Goal: Task Accomplishment & Management: Manage account settings

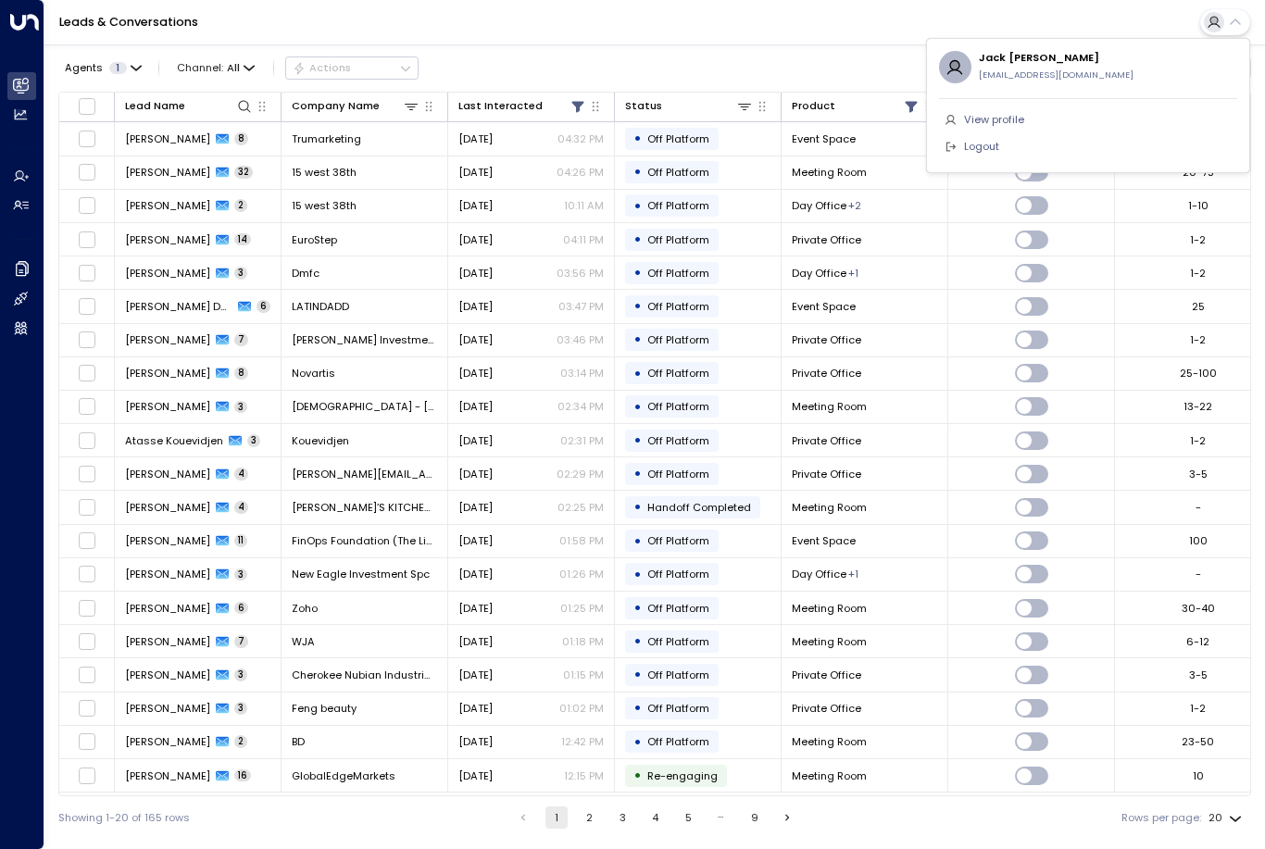
click at [1022, 150] on li "Logout" at bounding box center [1088, 146] width 298 height 27
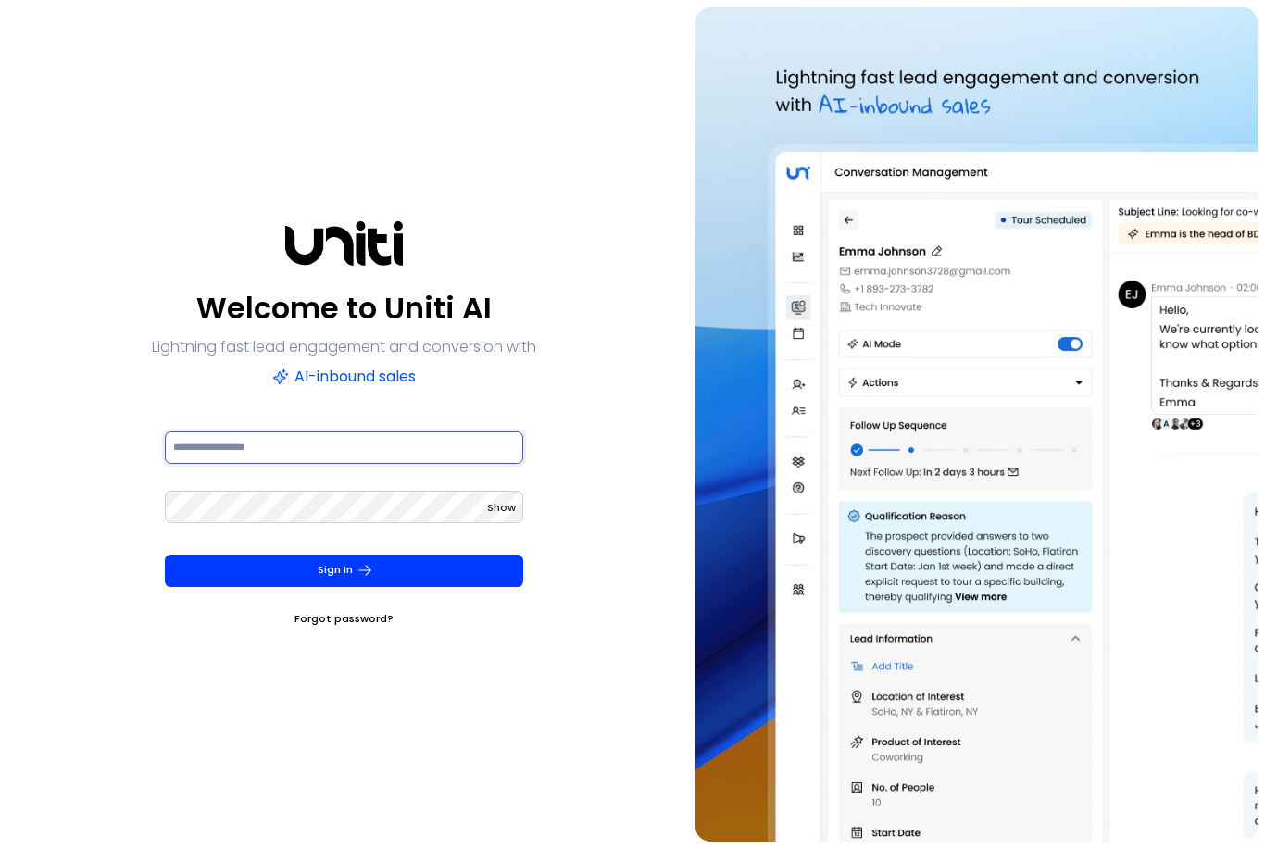
click at [415, 464] on input at bounding box center [344, 448] width 358 height 32
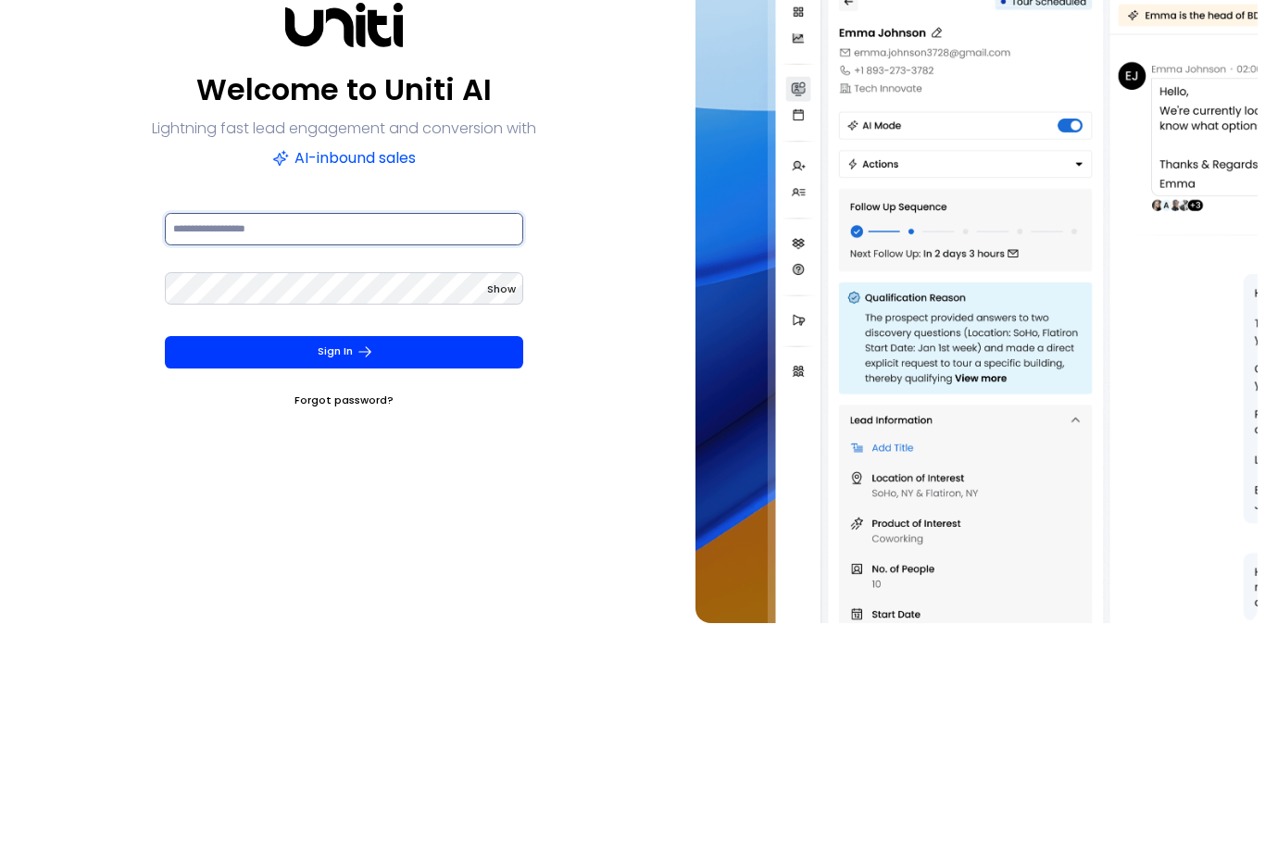
type input "**********"
click at [344, 555] on button "Sign In" at bounding box center [344, 571] width 358 height 32
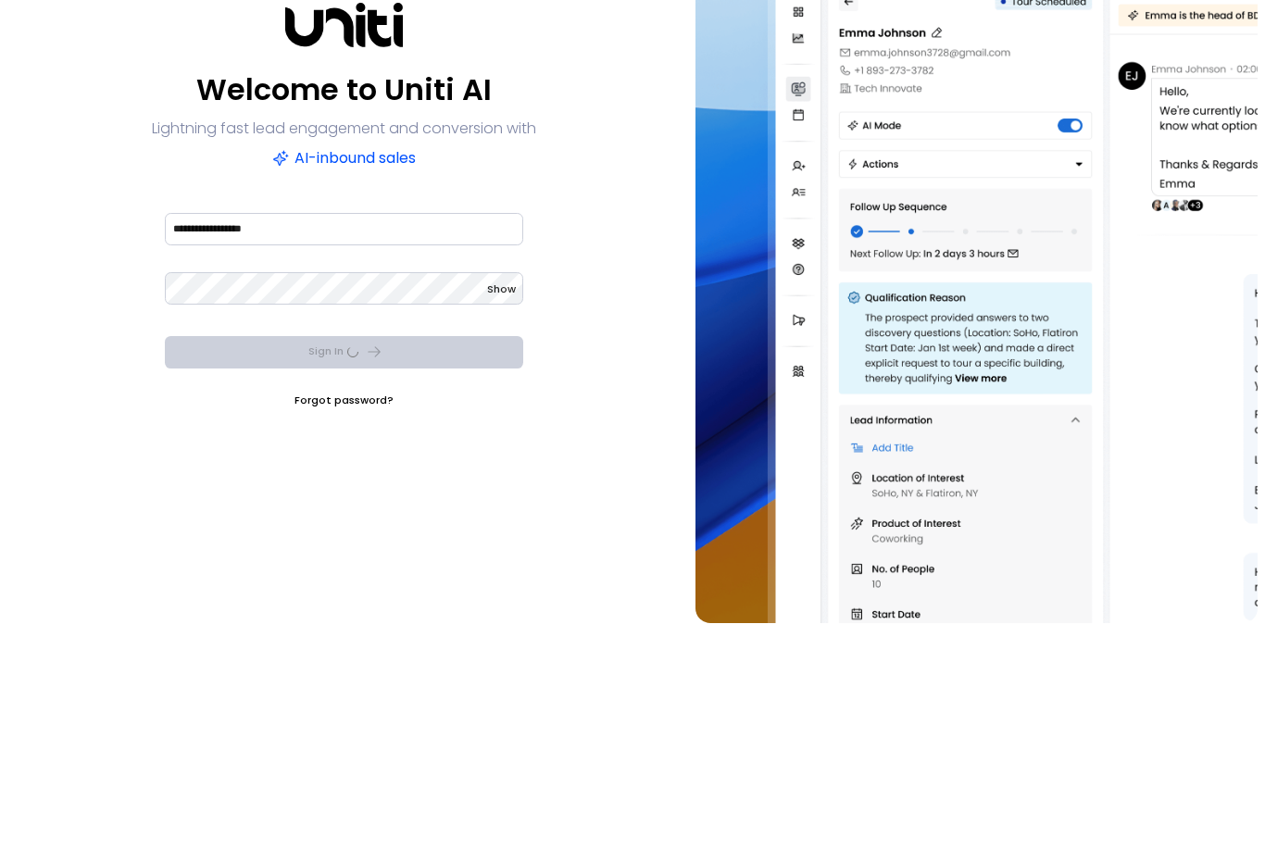
scroll to position [59, 0]
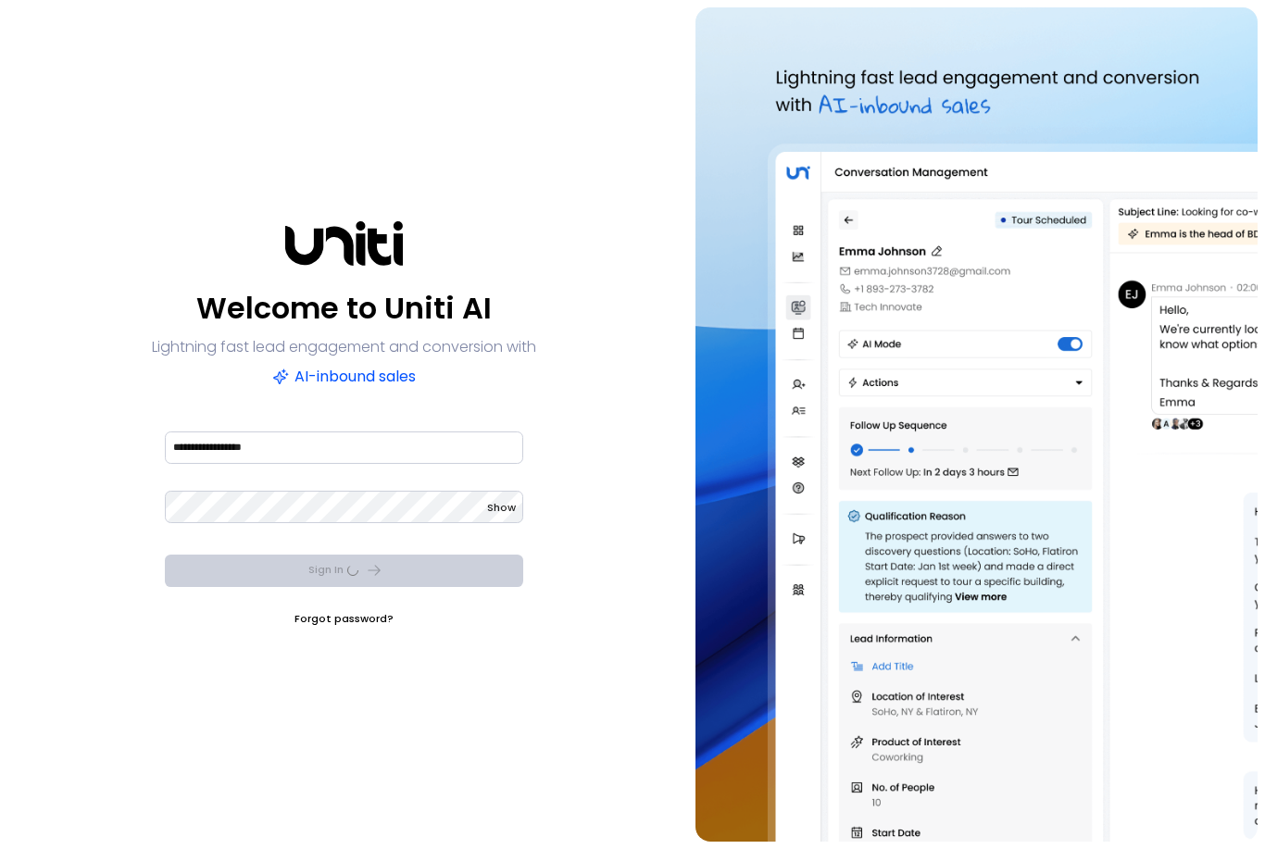
click at [501, 500] on span "Show" at bounding box center [501, 507] width 29 height 15
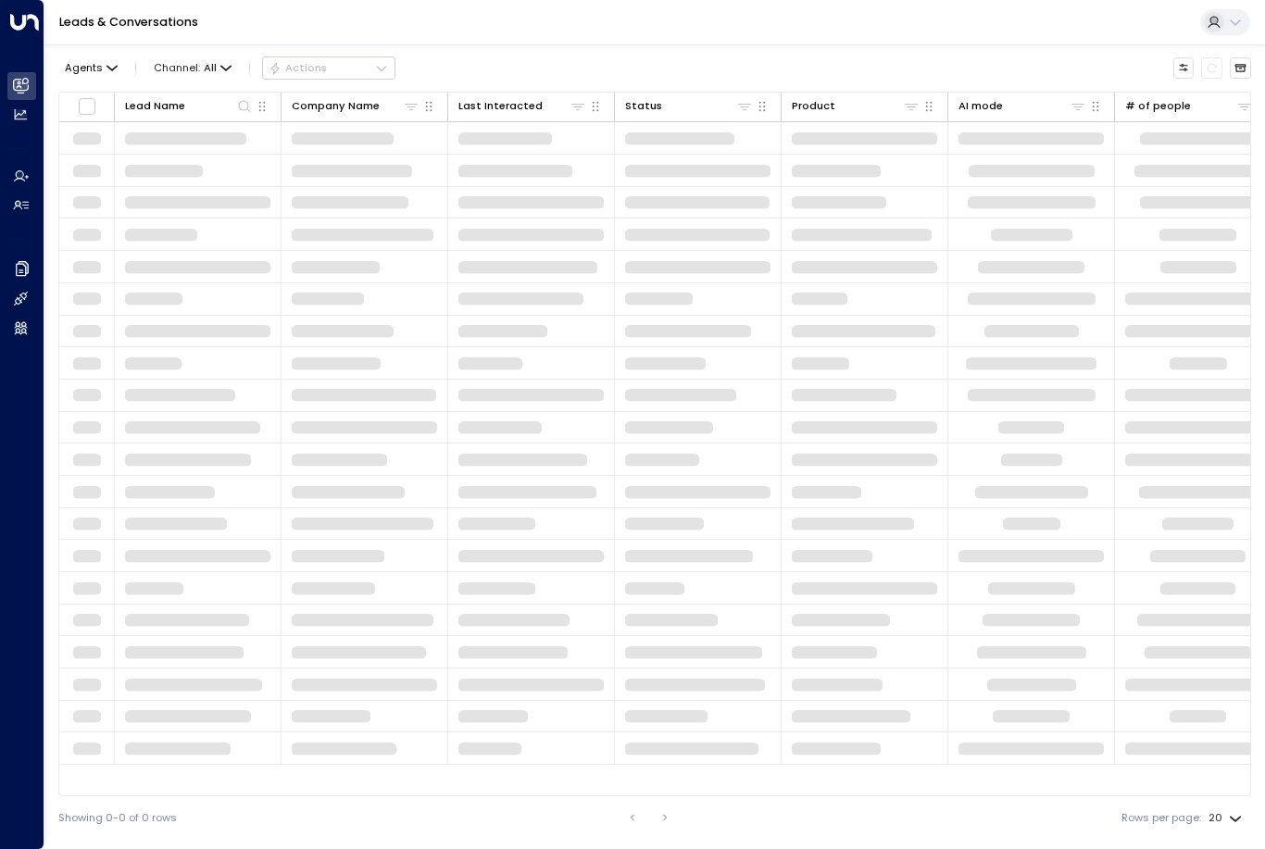
scroll to position [49, 0]
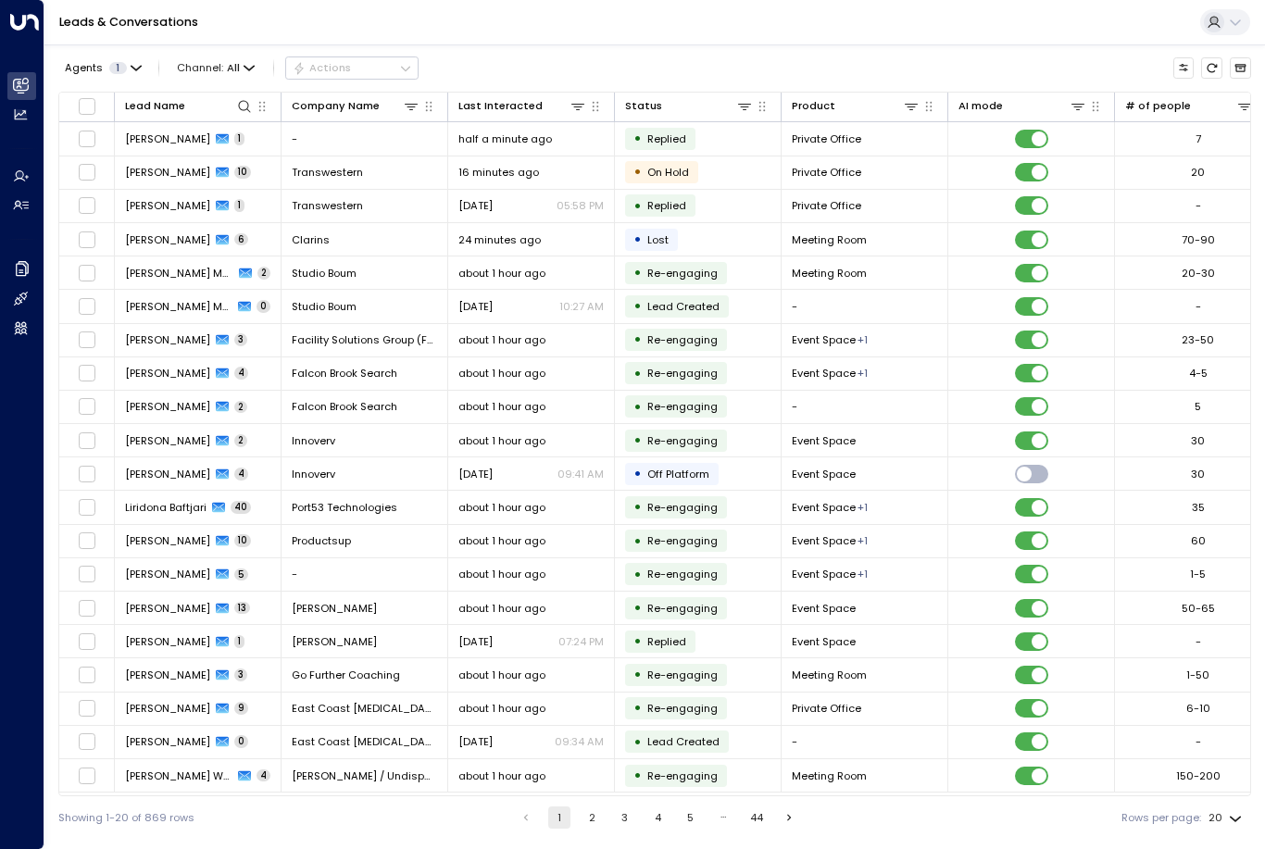
click at [1217, 26] on icon at bounding box center [1214, 22] width 15 height 15
click at [985, 152] on span "Logout" at bounding box center [981, 147] width 35 height 16
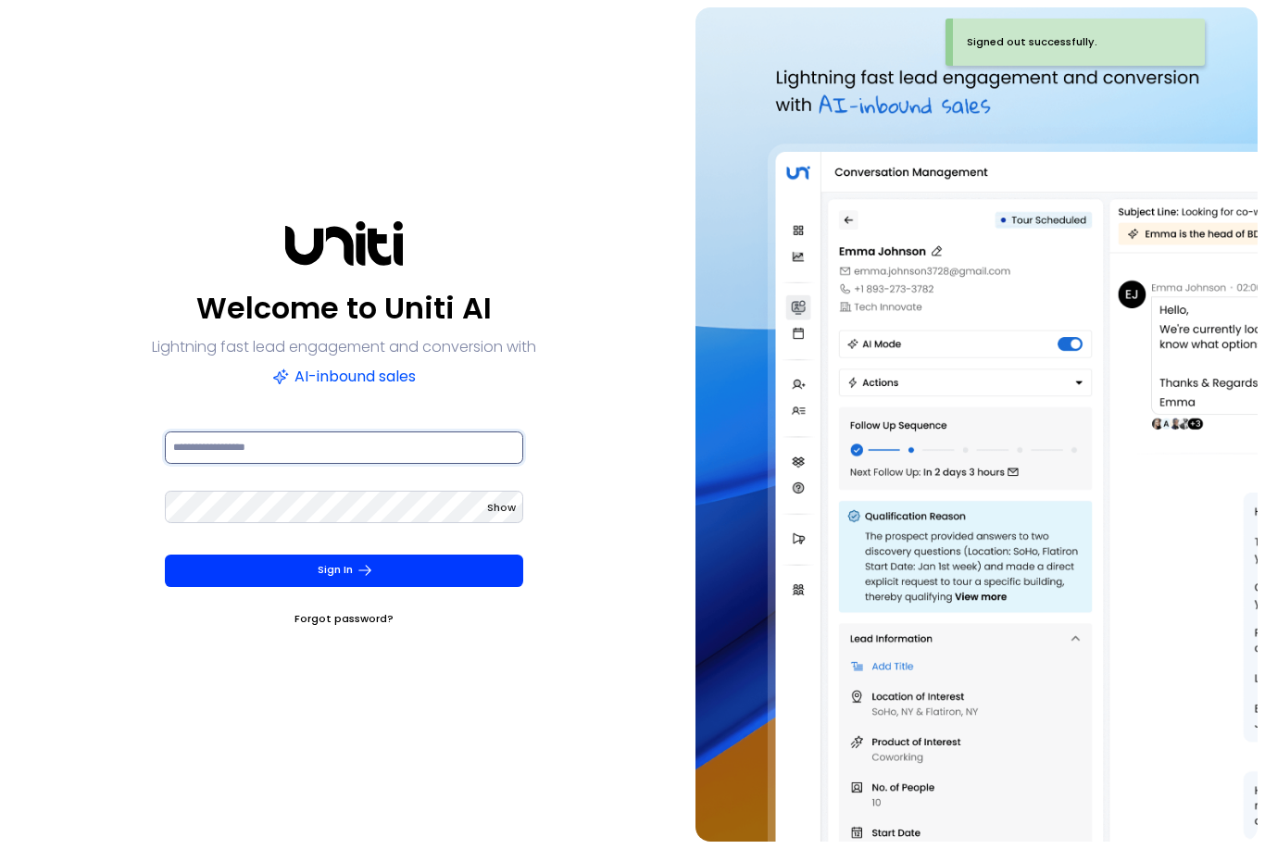
click at [468, 464] on input at bounding box center [344, 448] width 358 height 32
type input "**********"
click at [508, 500] on span "Show" at bounding box center [501, 507] width 29 height 15
